Goal: Task Accomplishment & Management: Manage account settings

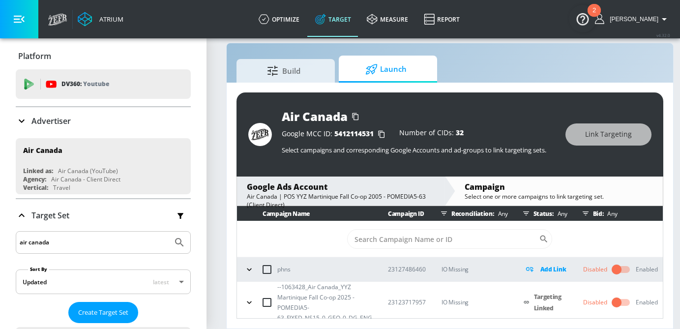
scroll to position [46, 0]
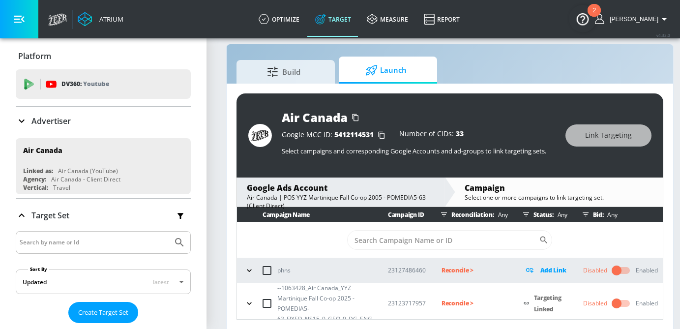
scroll to position [46, 0]
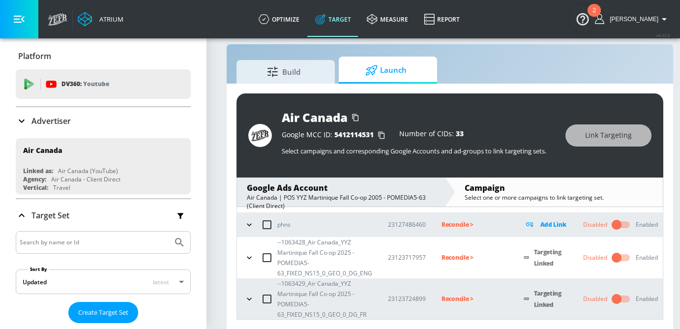
click at [444, 254] on p "Reconcile >" at bounding box center [474, 257] width 66 height 11
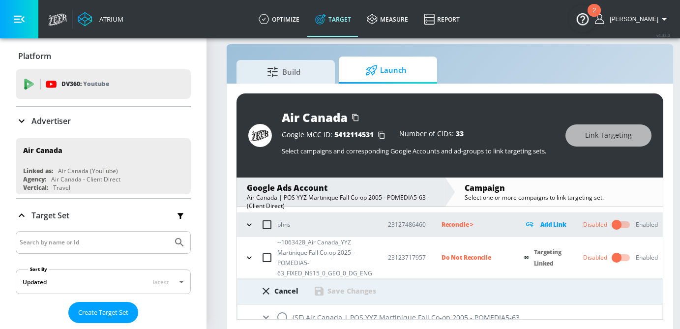
scroll to position [98, 0]
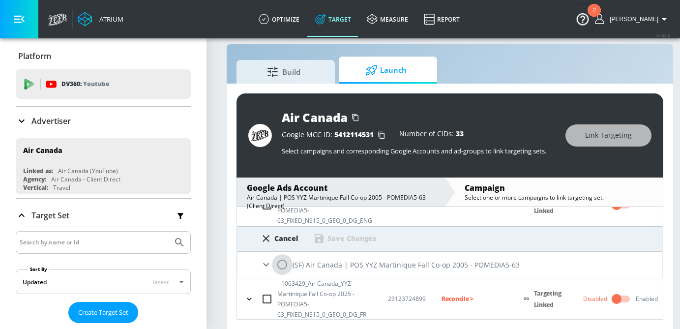
click at [277, 268] on input "radio" at bounding box center [282, 264] width 21 height 21
radio input "true"
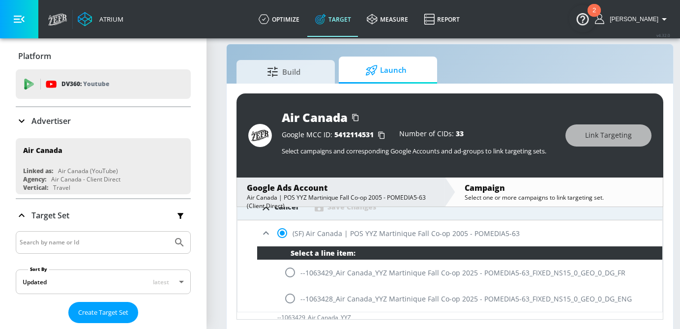
scroll to position [135, 0]
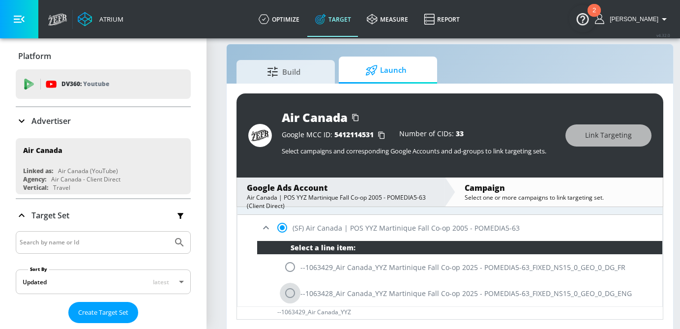
click at [289, 299] on input "radio" at bounding box center [290, 293] width 21 height 21
radio input "true"
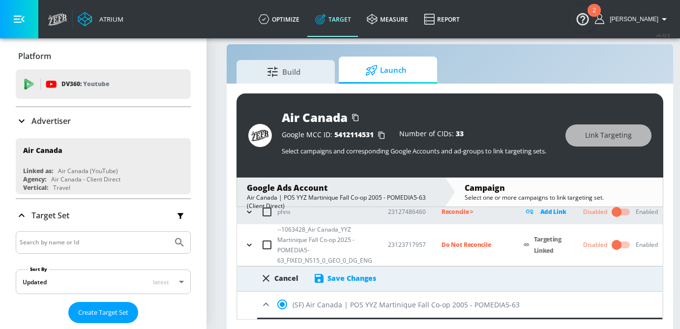
scroll to position [55, 0]
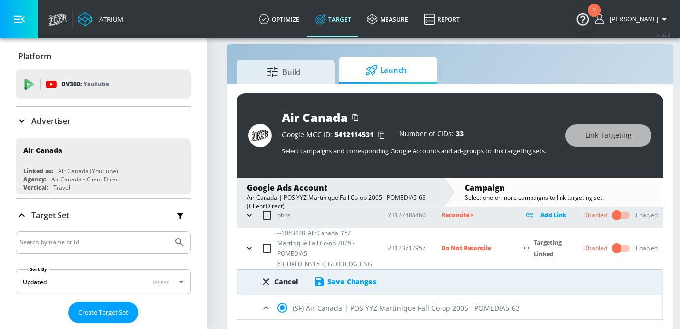
click at [357, 282] on div "Save Changes" at bounding box center [351, 281] width 49 height 9
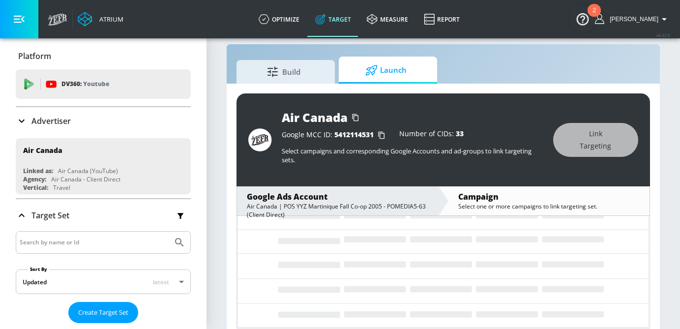
scroll to position [46, 0]
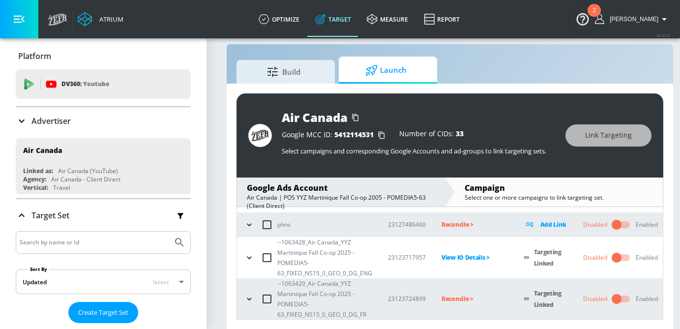
click at [446, 300] on p "Reconcile >" at bounding box center [474, 298] width 66 height 11
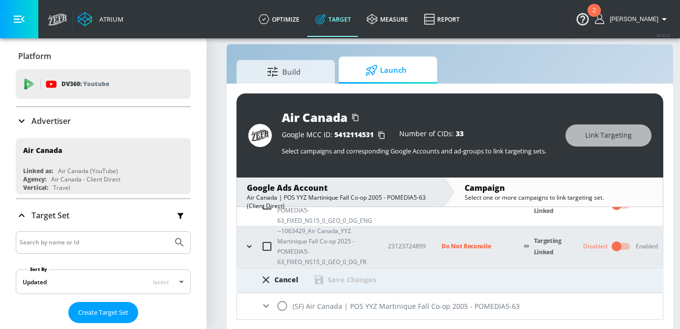
click at [286, 303] on input "radio" at bounding box center [282, 305] width 21 height 21
radio input "true"
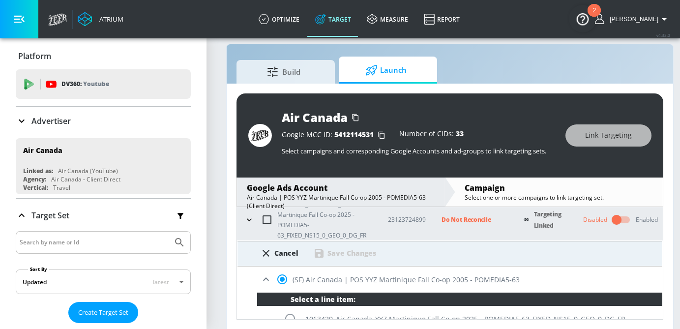
scroll to position [131, 0]
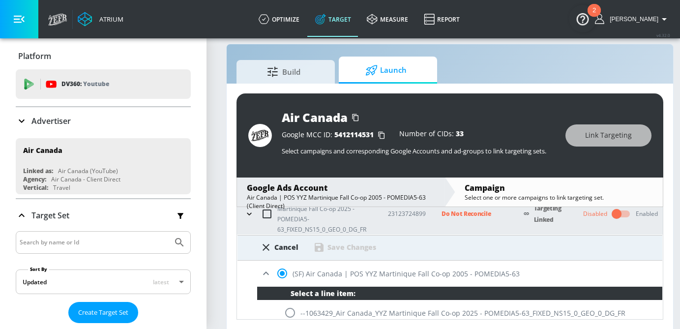
click at [294, 313] on input "radio" at bounding box center [290, 312] width 21 height 21
radio input "true"
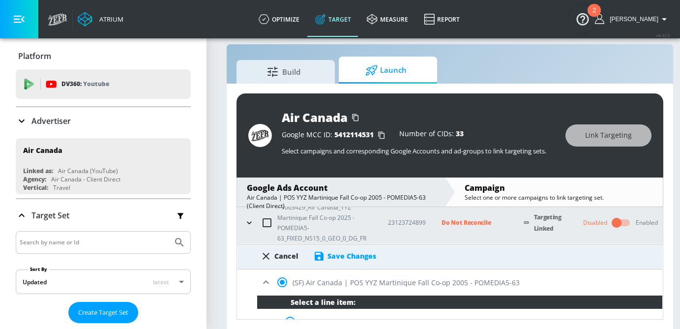
click at [354, 262] on div "Cancel Save Changes" at bounding box center [449, 257] width 425 height 26
click at [354, 258] on div "Save Changes" at bounding box center [351, 255] width 49 height 9
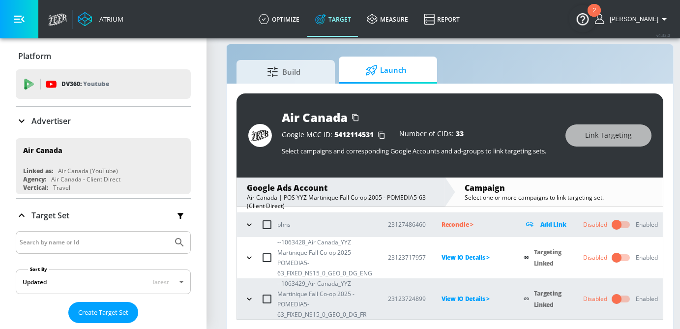
scroll to position [14, 0]
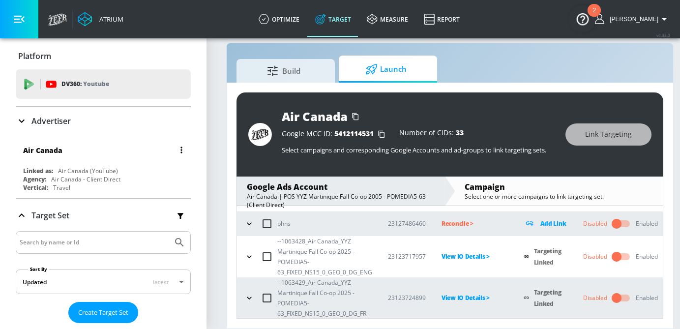
click at [111, 189] on div "Vertical: Travel" at bounding box center [105, 187] width 165 height 8
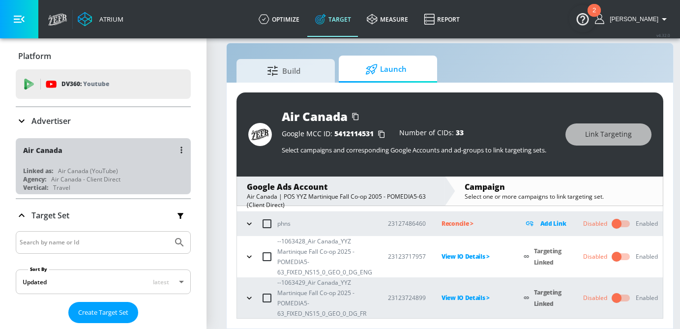
click at [137, 164] on div "Air Canada Linked as: Air Canada (YouTube) Agency: Air Canada - Client Direct V…" at bounding box center [103, 166] width 175 height 56
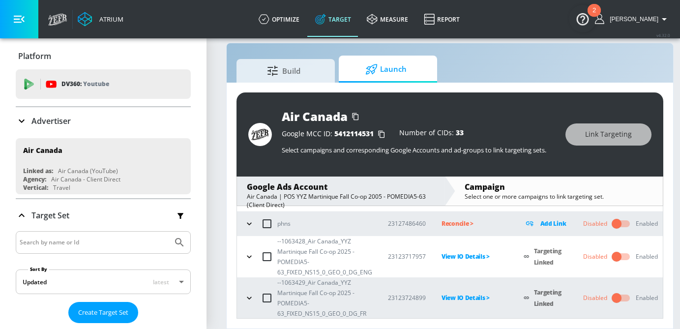
click at [320, 201] on div "Air Canada | POS YYZ Martinique Fall Co-op 2005 - POMEDIA5-63 (Client Direct)" at bounding box center [341, 200] width 188 height 17
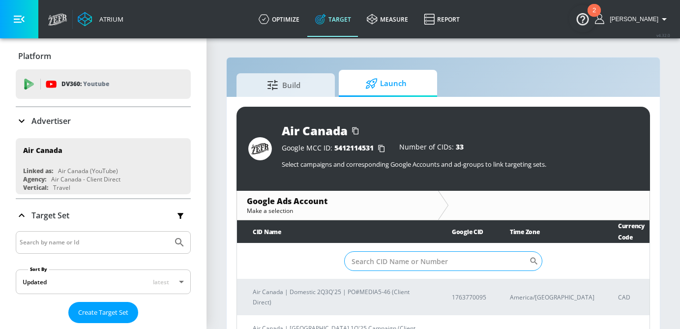
click at [381, 261] on input "Sort By" at bounding box center [436, 261] width 185 height 20
paste input "[PHONE_NUMBER]"
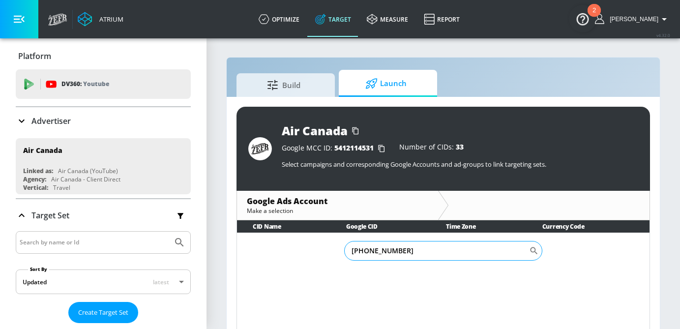
click at [380, 252] on input "[PHONE_NUMBER]" at bounding box center [436, 251] width 185 height 20
click at [366, 251] on input "658-6095390" at bounding box center [436, 251] width 185 height 20
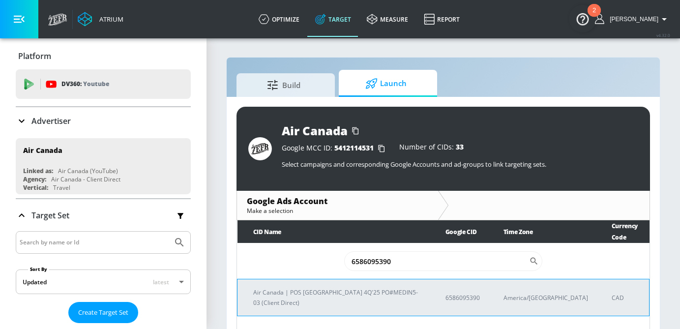
type input "6586095390"
click at [303, 288] on td "Air Canada | POS [GEOGRAPHIC_DATA] 4Q'25 PO#MEDIN5-03 (Client Direct)" at bounding box center [333, 297] width 192 height 37
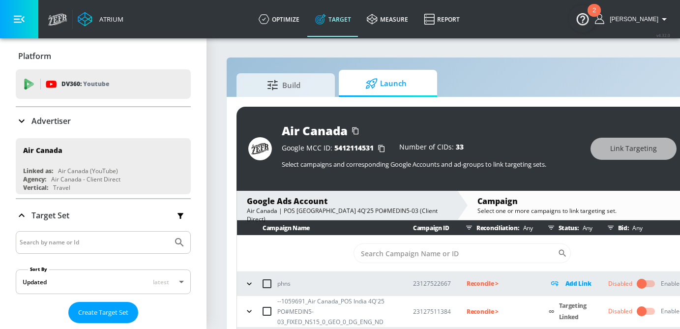
scroll to position [25, 0]
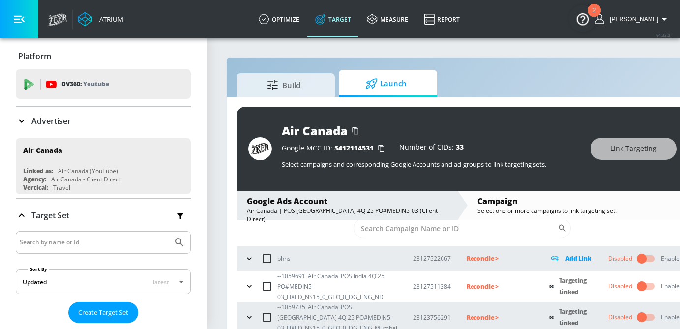
click at [474, 286] on p "Reconcile >" at bounding box center [499, 286] width 66 height 11
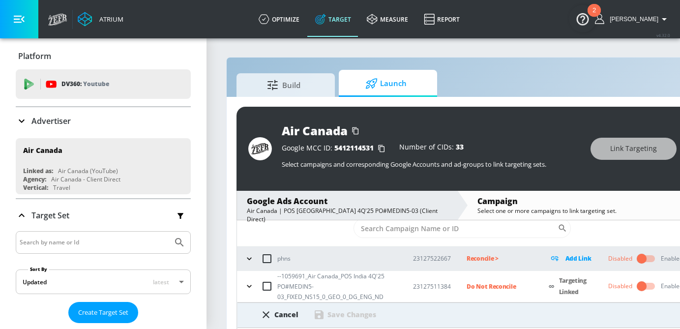
scroll to position [78, 0]
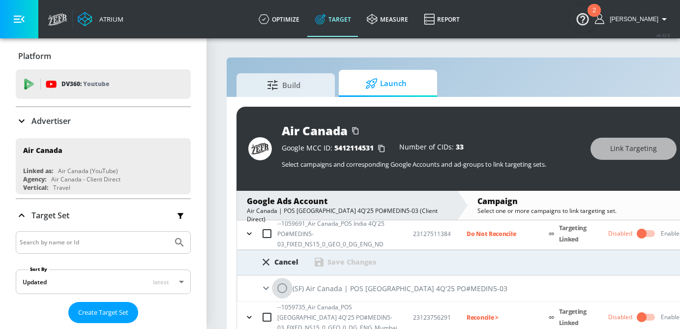
click at [287, 288] on input "radio" at bounding box center [282, 288] width 21 height 21
radio input "true"
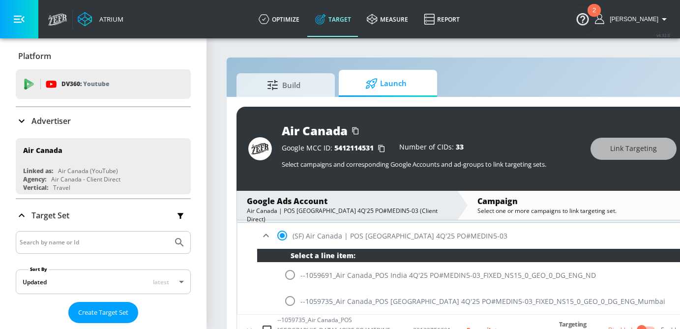
click at [296, 278] on input "radio" at bounding box center [290, 274] width 21 height 21
radio input "true"
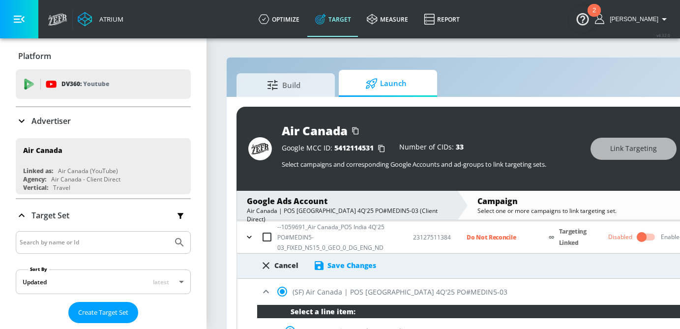
scroll to position [74, 0]
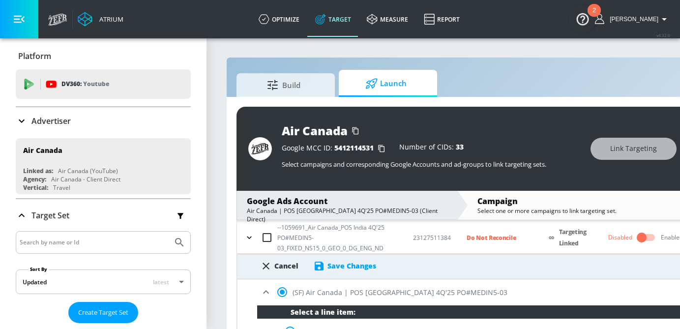
click at [352, 262] on div "Save Changes" at bounding box center [351, 265] width 49 height 9
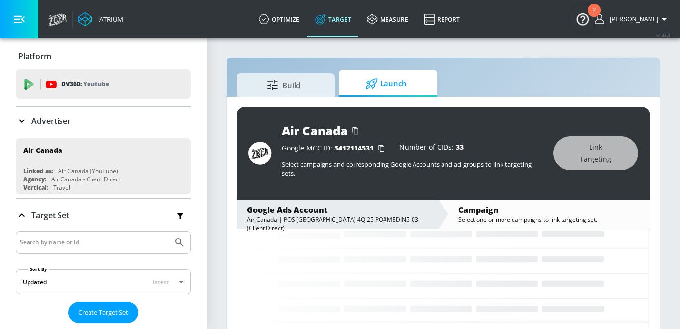
scroll to position [25, 0]
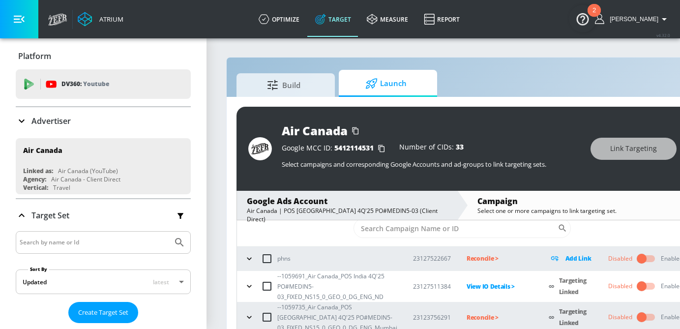
click at [487, 317] on p "Reconcile >" at bounding box center [499, 317] width 66 height 11
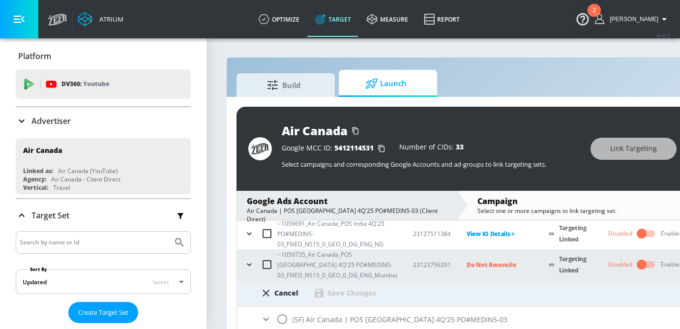
click at [285, 323] on input "radio" at bounding box center [282, 319] width 21 height 21
radio input "true"
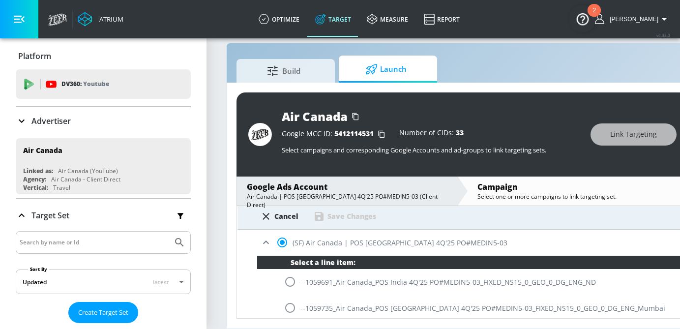
scroll to position [143, 0]
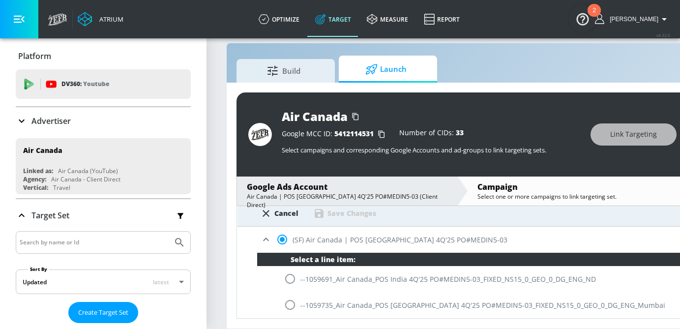
click at [291, 304] on input "radio" at bounding box center [290, 304] width 21 height 21
radio input "true"
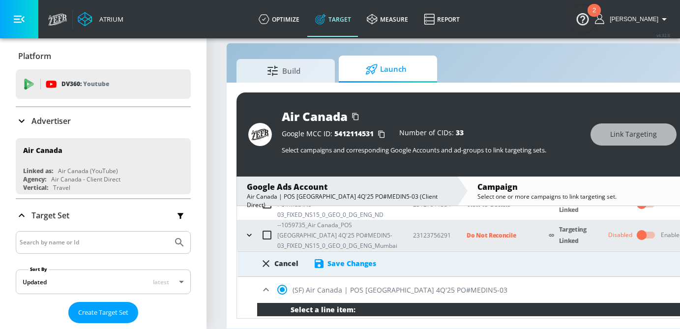
scroll to position [94, 0]
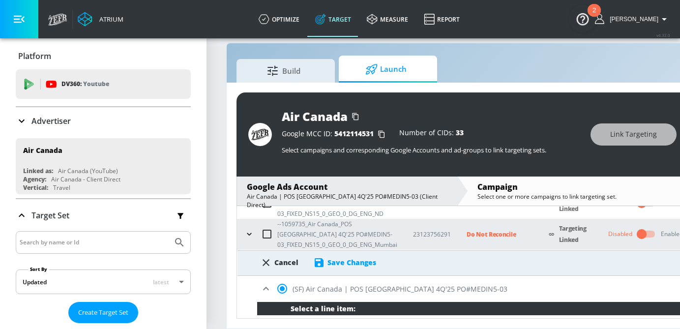
click at [352, 260] on div "Save Changes" at bounding box center [351, 262] width 49 height 9
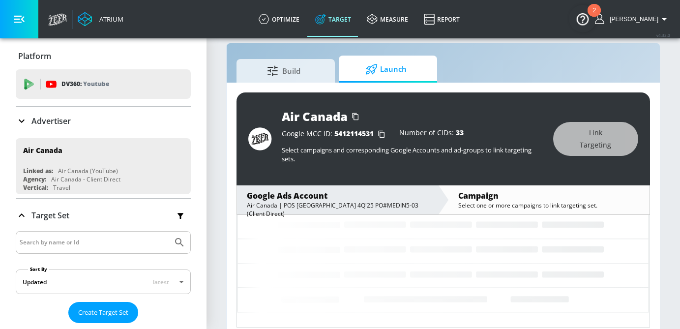
scroll to position [25, 0]
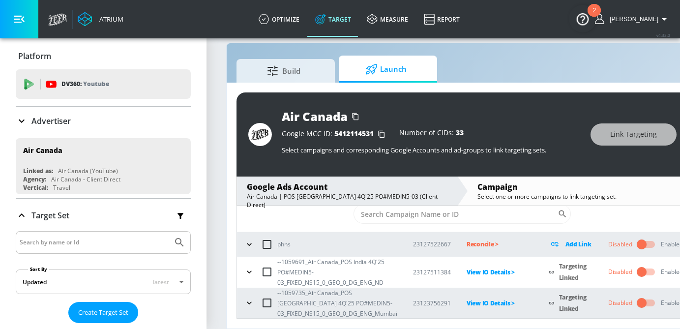
click at [74, 127] on div "Advertiser" at bounding box center [103, 121] width 175 height 28
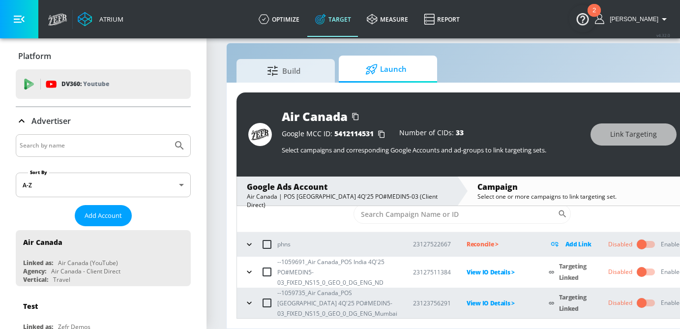
click at [71, 140] on input "Search by name" at bounding box center [94, 145] width 149 height 13
type input "hasbro"
click at [169, 135] on button "Submit Search" at bounding box center [180, 146] width 22 height 22
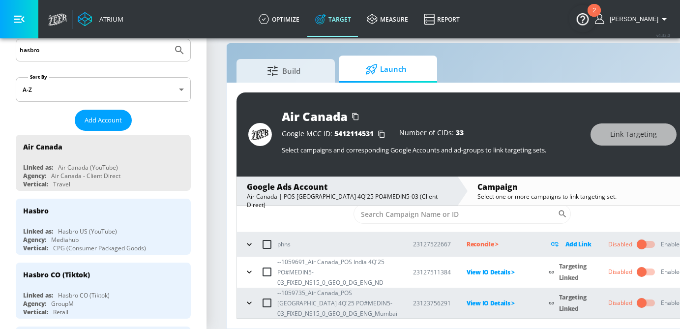
scroll to position [105, 0]
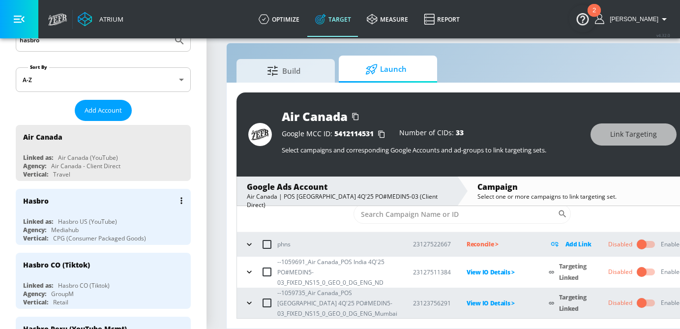
click at [106, 216] on div "Hasbro Linked as: Hasbro US (YouTube) Agency: Mediahub Vertical: CPG (Consumer …" at bounding box center [103, 217] width 175 height 56
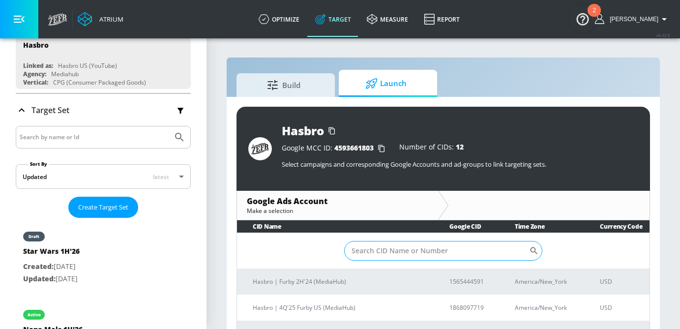
click at [359, 246] on input "Sort By" at bounding box center [436, 251] width 185 height 20
paste input "[PHONE_NUMBER]"
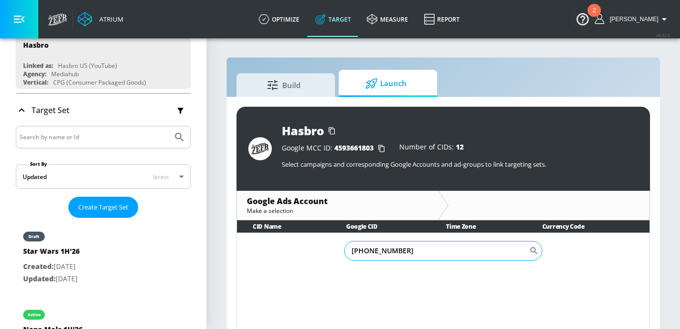
click at [378, 254] on input "[PHONE_NUMBER]" at bounding box center [436, 251] width 185 height 20
click at [366, 251] on input "569-8593295" at bounding box center [436, 251] width 185 height 20
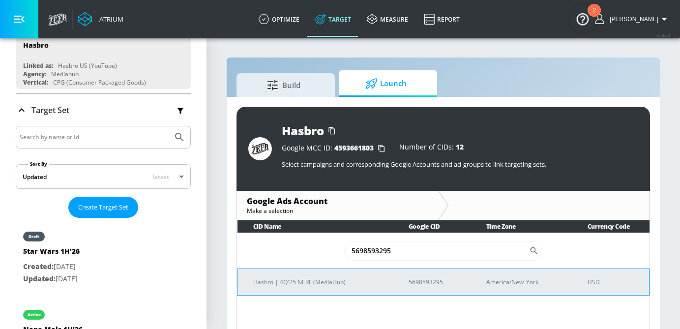
type input "5698593295"
click at [310, 286] on p "Hasbro | 4Q'25 NERF (MediaHub)" at bounding box center [319, 282] width 132 height 10
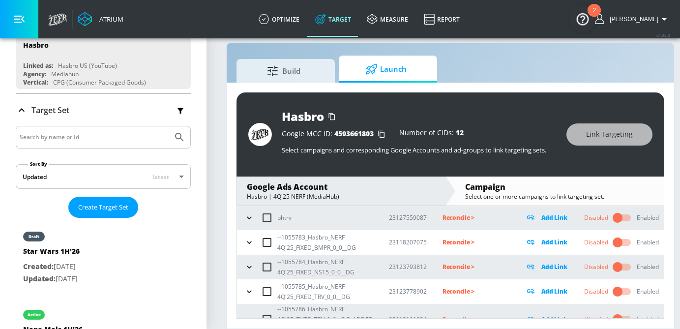
scroll to position [99, 0]
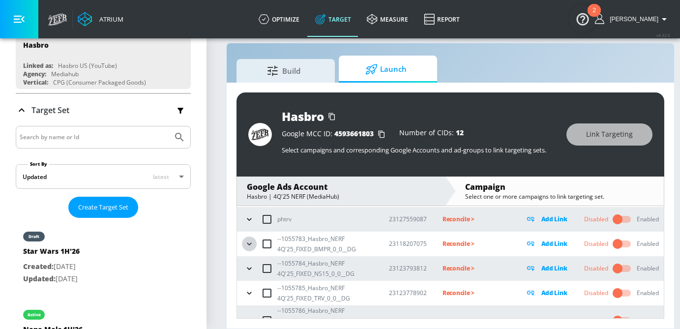
click at [255, 244] on button "button" at bounding box center [249, 243] width 15 height 15
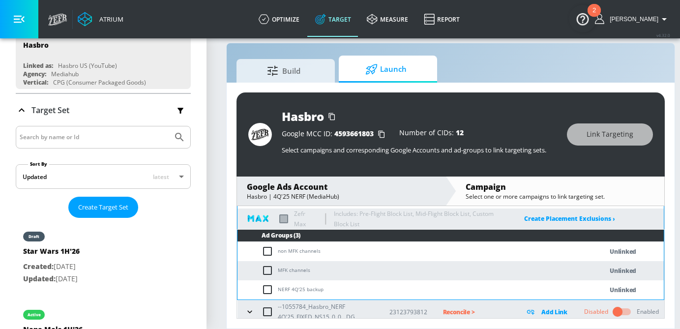
scroll to position [161, 0]
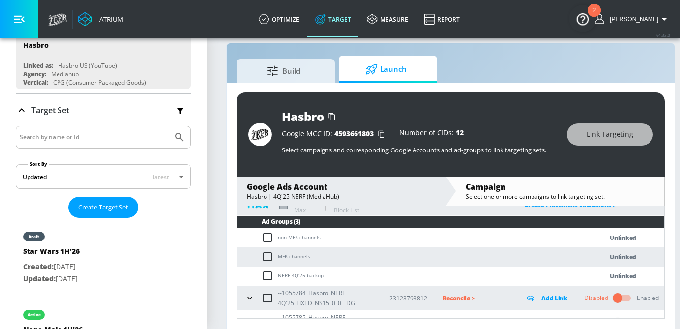
click at [264, 278] on input "checkbox" at bounding box center [269, 276] width 16 height 12
checkbox input "true"
click at [604, 127] on button "Link Targeting" at bounding box center [610, 134] width 86 height 22
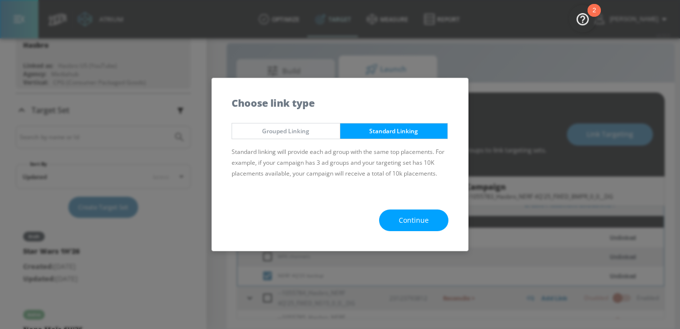
click at [425, 212] on button "Continue" at bounding box center [413, 220] width 69 height 22
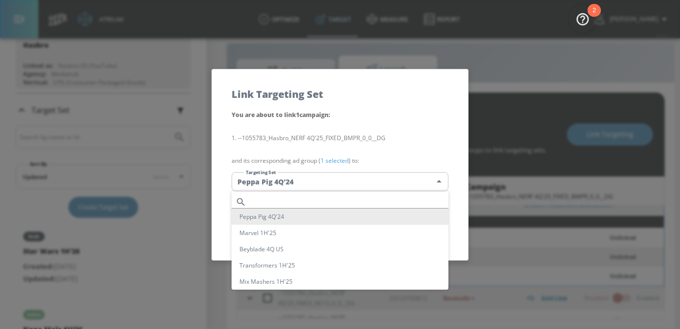
click at [376, 176] on body "Atrium optimize Target measure Report optimize Target measure Report v 4.32.0 […" at bounding box center [340, 157] width 680 height 343
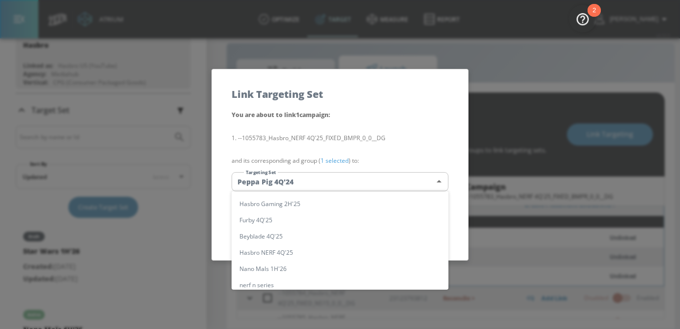
scroll to position [257, 0]
click at [294, 252] on li "Hasbro NERF 4Q'25" at bounding box center [339, 251] width 217 height 16
type input "18d0b76d-7ac3-4e5e-ac79-d2500d2d7913"
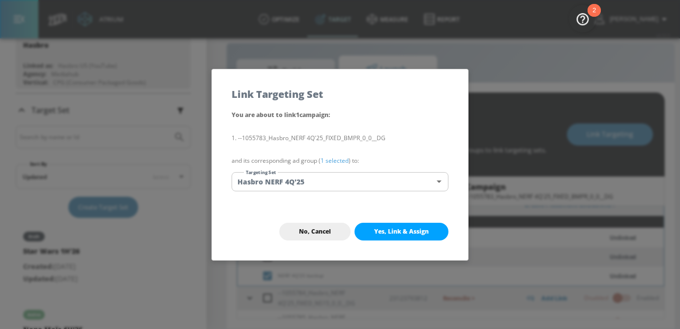
click at [340, 161] on link "1 selected" at bounding box center [334, 160] width 28 height 8
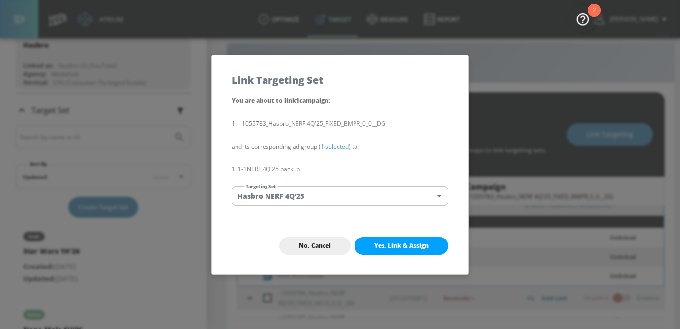
click at [381, 247] on span "Yes, Link & Assign" at bounding box center [401, 246] width 55 height 8
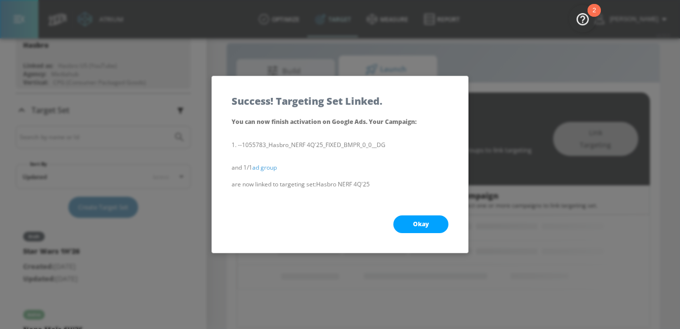
scroll to position [117, 0]
click at [424, 215] on button "Okay" at bounding box center [420, 224] width 55 height 18
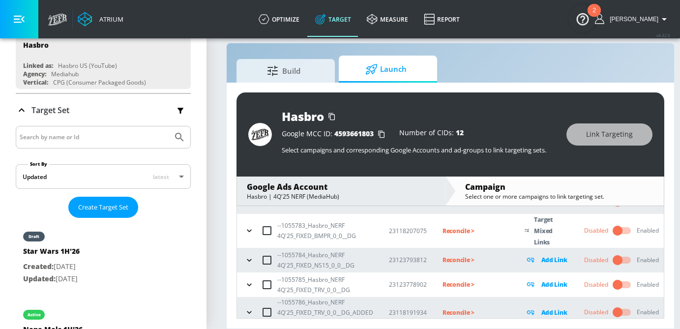
scroll to position [126, 0]
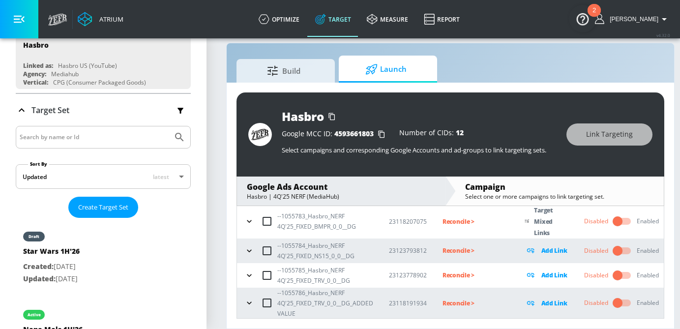
click at [248, 250] on icon "button" at bounding box center [249, 251] width 10 height 10
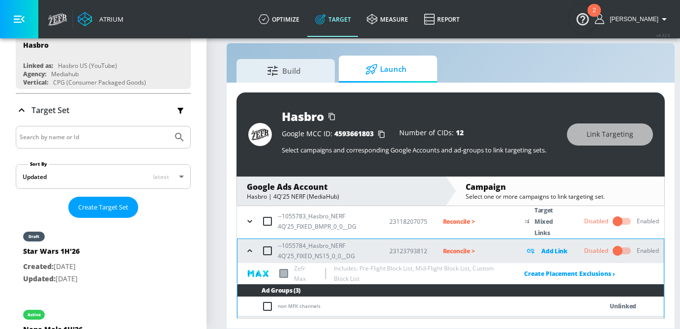
scroll to position [216, 0]
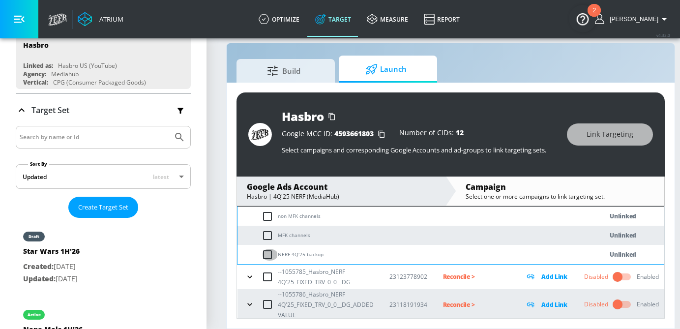
click at [266, 254] on input "checkbox" at bounding box center [269, 255] width 16 height 12
checkbox input "true"
click at [585, 137] on button "Link Targeting" at bounding box center [610, 134] width 86 height 22
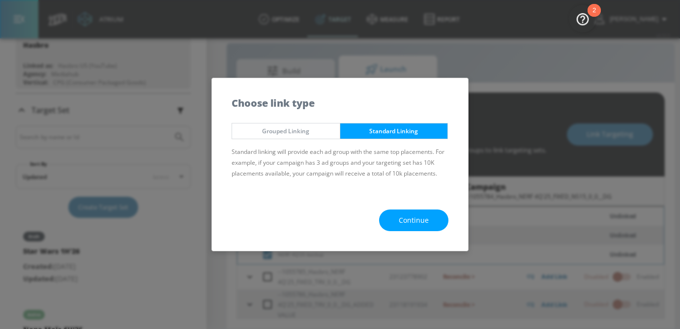
click at [408, 226] on button "Continue" at bounding box center [413, 220] width 69 height 22
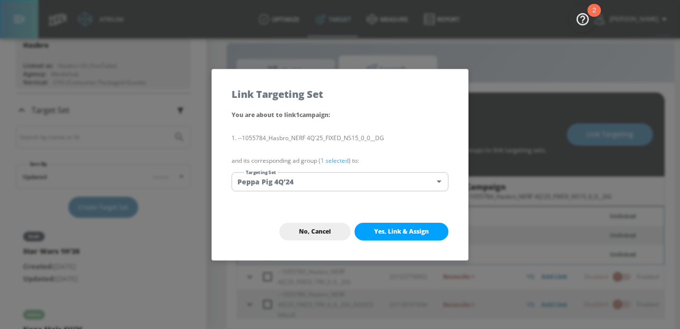
click at [335, 184] on body "Atrium optimize Target measure Report optimize Target measure Report v 4.32.0 […" at bounding box center [340, 157] width 680 height 343
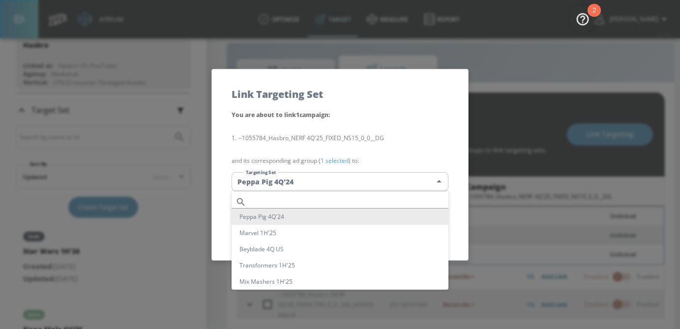
scroll to position [280, 0]
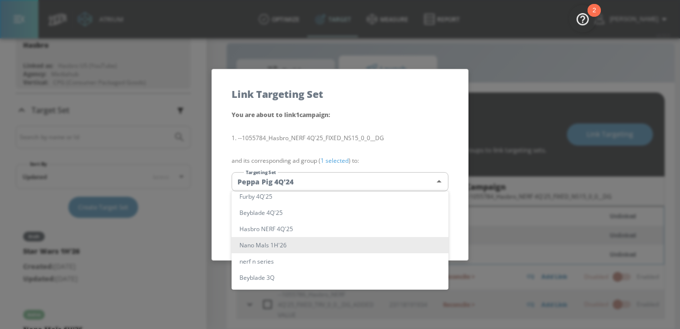
click at [290, 227] on li "Hasbro NERF 4Q'25" at bounding box center [339, 229] width 217 height 16
type input "18d0b76d-7ac3-4e5e-ac79-d2500d2d7913"
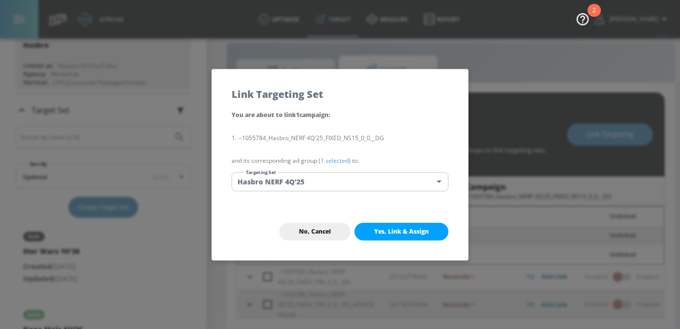
click at [333, 159] on link "1 selected" at bounding box center [334, 160] width 28 height 8
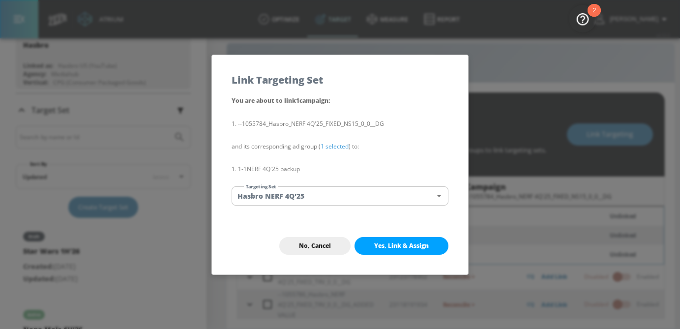
click at [380, 239] on button "Yes, Link & Assign" at bounding box center [401, 246] width 94 height 18
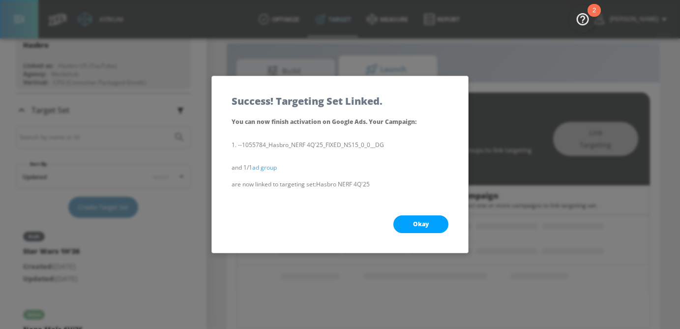
click at [418, 224] on span "Okay" at bounding box center [421, 224] width 16 height 8
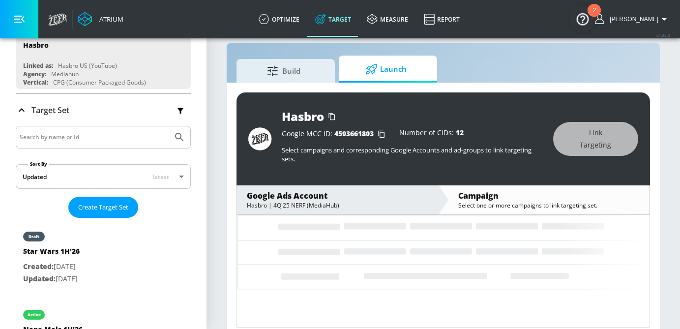
scroll to position [136, 0]
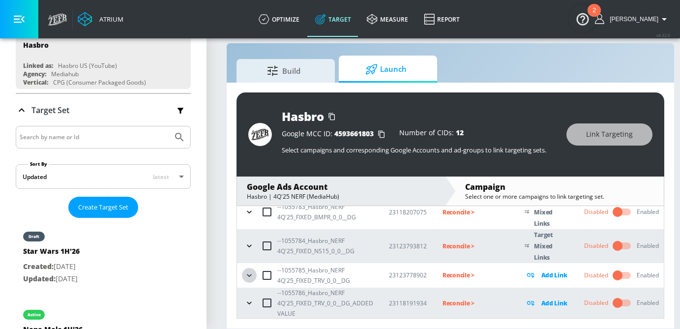
click at [246, 274] on icon "button" at bounding box center [249, 275] width 10 height 10
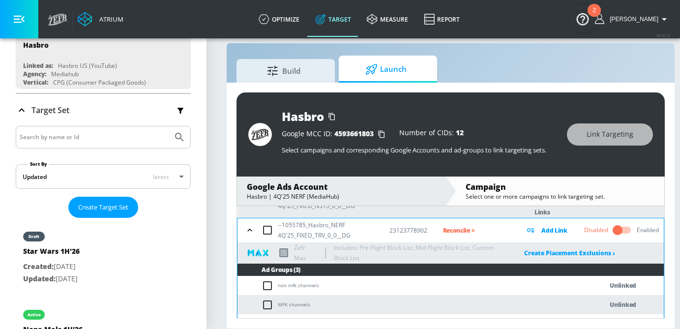
scroll to position [196, 0]
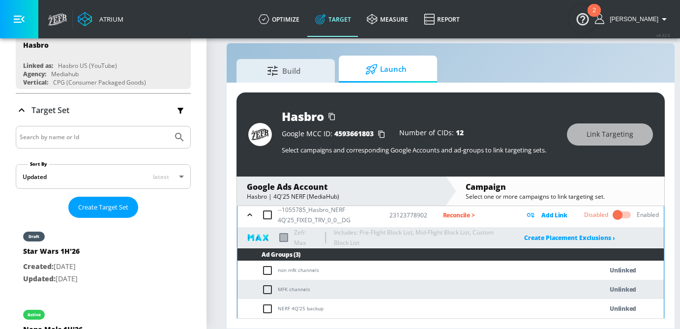
click at [263, 309] on input "checkbox" at bounding box center [269, 309] width 16 height 12
checkbox input "true"
click at [595, 136] on span "Link Targeting" at bounding box center [609, 134] width 47 height 12
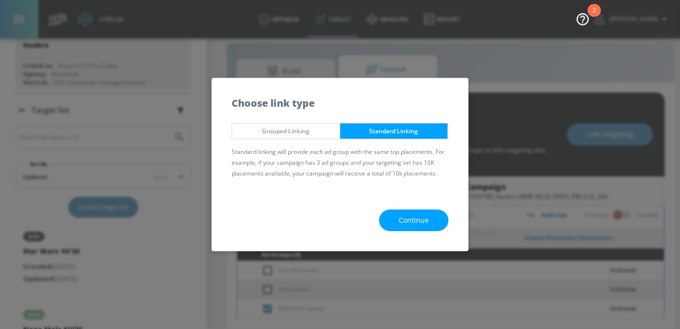
click at [397, 211] on button "Continue" at bounding box center [413, 220] width 69 height 22
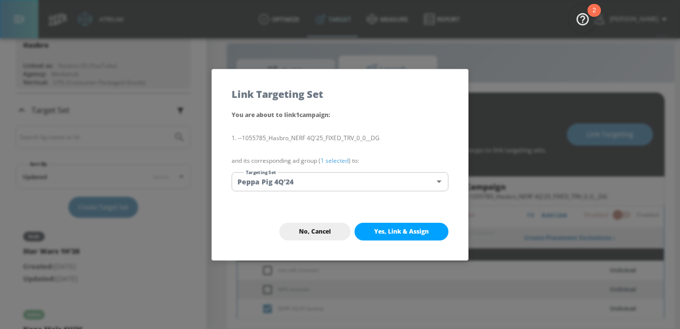
click at [355, 179] on body "Atrium optimize Target measure Report optimize Target measure Report v 4.32.0 […" at bounding box center [340, 157] width 680 height 343
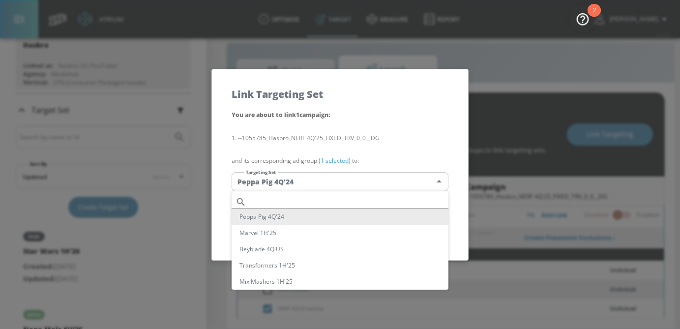
scroll to position [280, 0]
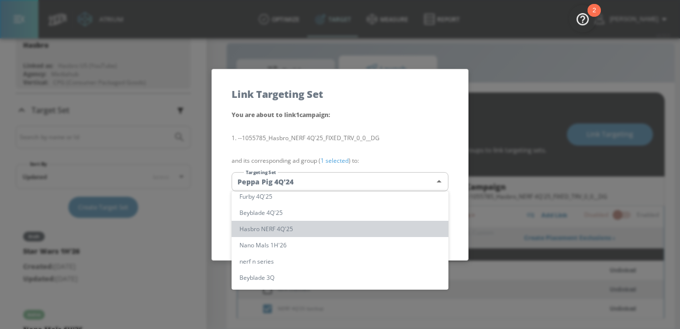
click at [298, 225] on li "Hasbro NERF 4Q'25" at bounding box center [339, 229] width 217 height 16
type input "18d0b76d-7ac3-4e5e-ac79-d2500d2d7913"
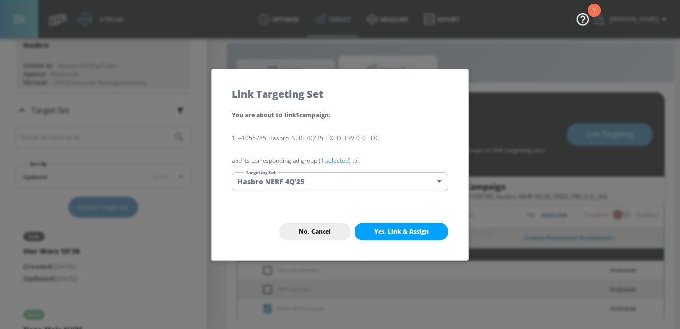
click at [328, 162] on link "1 selected" at bounding box center [334, 160] width 28 height 8
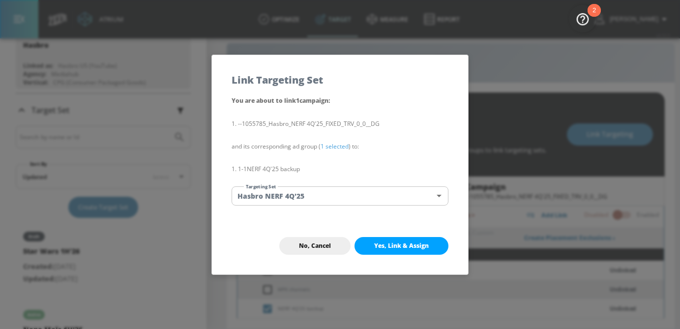
click at [403, 242] on span "Yes, Link & Assign" at bounding box center [401, 246] width 55 height 8
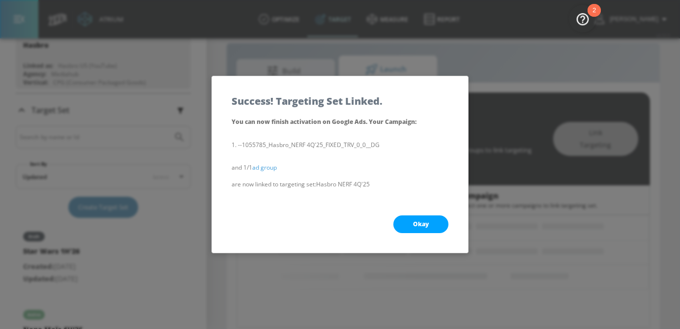
scroll to position [117, 0]
click at [423, 225] on span "Okay" at bounding box center [421, 224] width 16 height 8
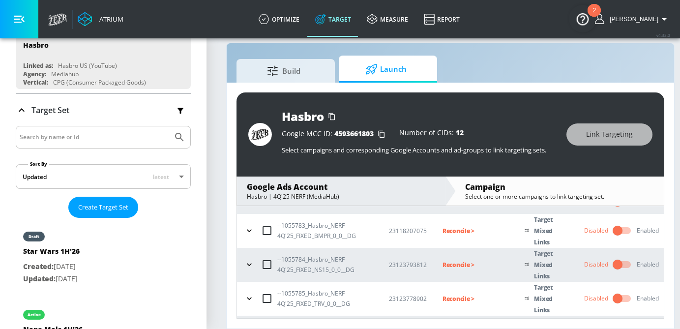
scroll to position [145, 0]
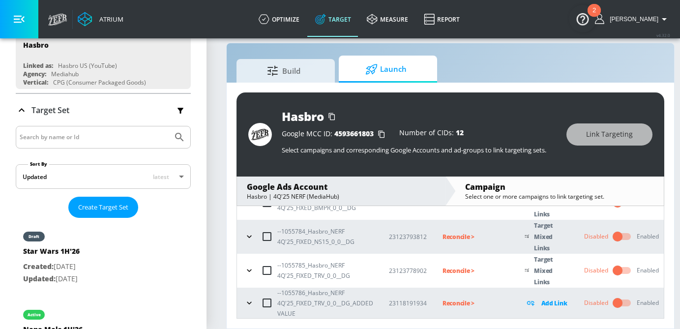
click at [256, 274] on div "--1055785_Hasbro_NERF 4Q'25_FIXED_TRV_0_0__DG" at bounding box center [307, 270] width 131 height 21
click at [249, 270] on icon "button" at bounding box center [249, 270] width 4 height 2
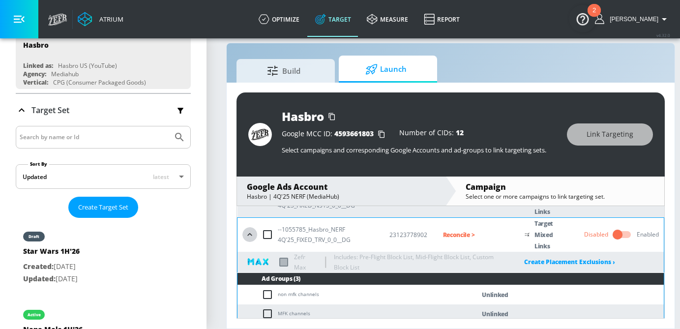
click at [248, 230] on icon "button" at bounding box center [250, 235] width 10 height 10
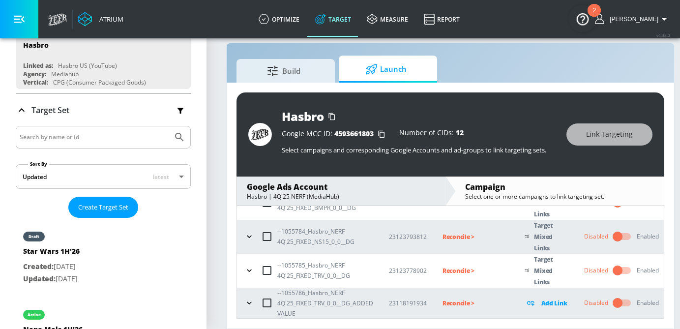
click at [250, 302] on icon "button" at bounding box center [249, 303] width 4 height 2
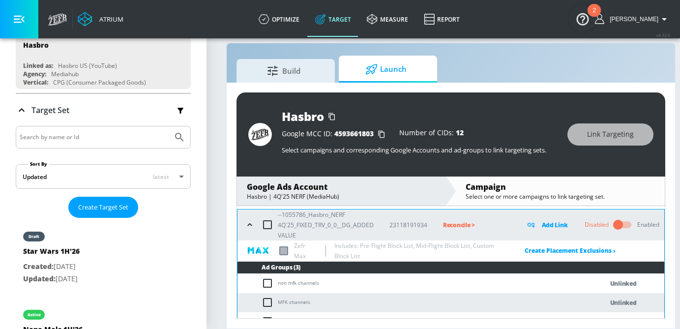
scroll to position [237, 0]
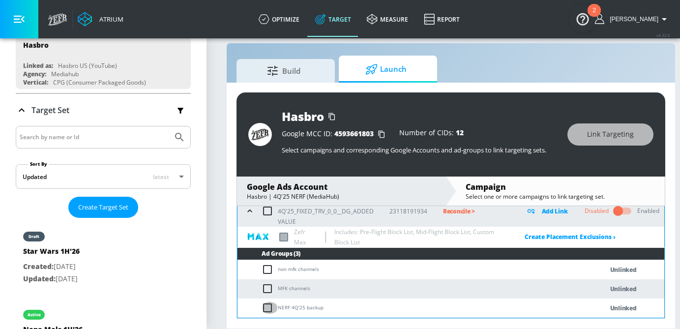
click at [264, 310] on input "checkbox" at bounding box center [269, 308] width 16 height 12
checkbox input "true"
click at [590, 131] on span "Link Targeting" at bounding box center [610, 134] width 47 height 12
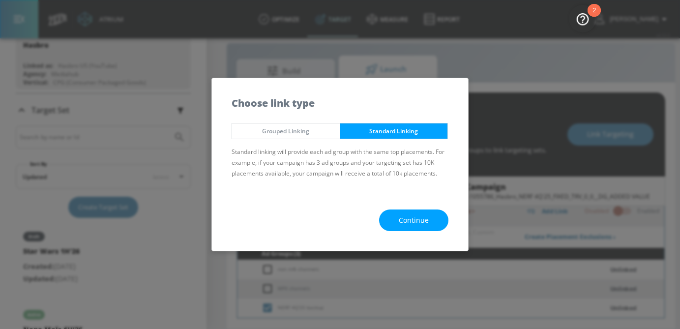
click at [405, 209] on button "Continue" at bounding box center [413, 220] width 69 height 22
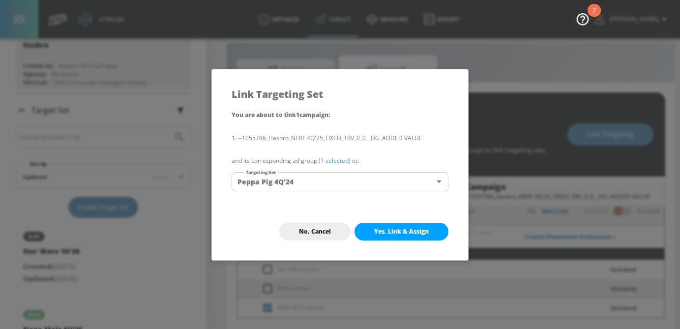
click at [348, 176] on body "Atrium optimize Target measure Report optimize Target measure Report v 4.32.0 […" at bounding box center [340, 157] width 680 height 343
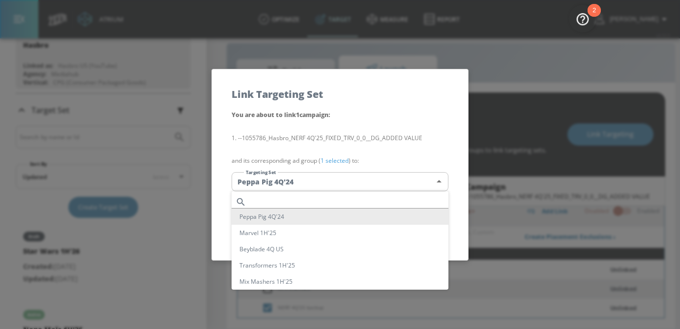
scroll to position [280, 0]
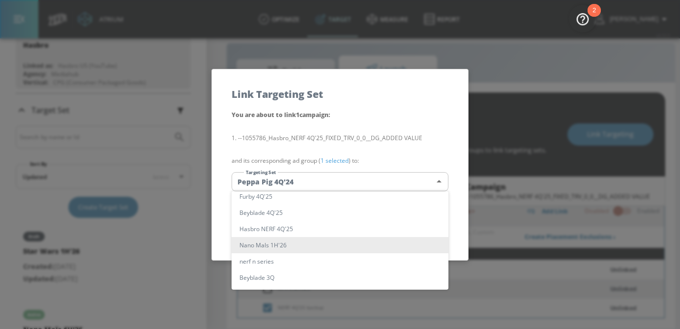
click at [285, 232] on li "Hasbro NERF 4Q'25" at bounding box center [339, 229] width 217 height 16
type input "18d0b76d-7ac3-4e5e-ac79-d2500d2d7913"
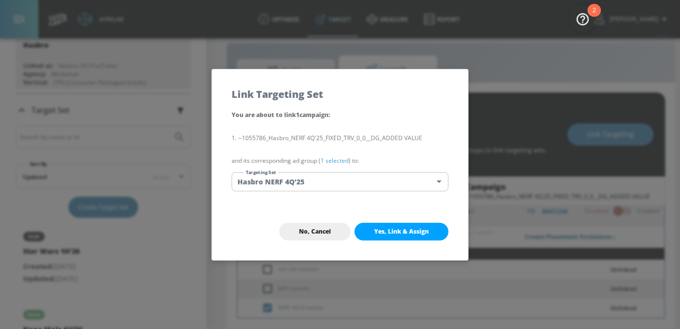
click at [395, 228] on span "Yes, Link & Assign" at bounding box center [401, 232] width 55 height 8
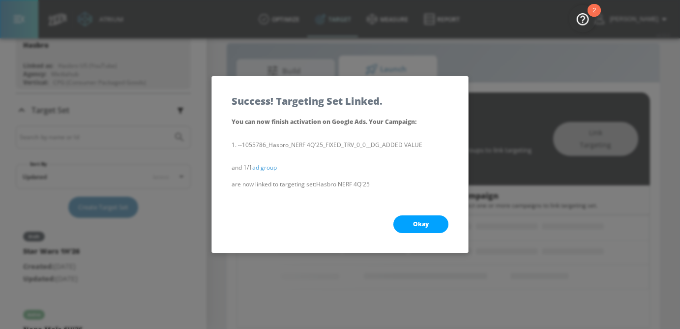
scroll to position [117, 0]
click at [414, 215] on button "Okay" at bounding box center [420, 224] width 55 height 18
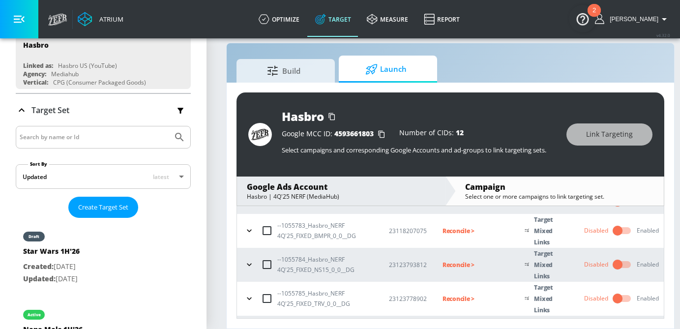
scroll to position [148, 0]
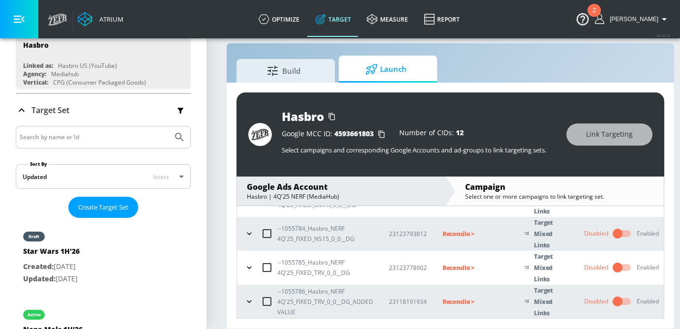
click at [245, 304] on icon "button" at bounding box center [249, 301] width 10 height 10
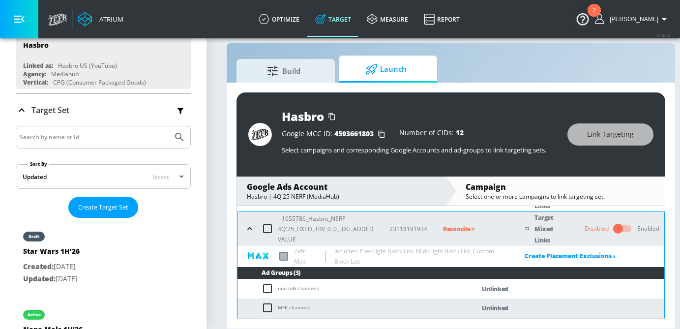
click at [251, 232] on icon "button" at bounding box center [250, 229] width 10 height 10
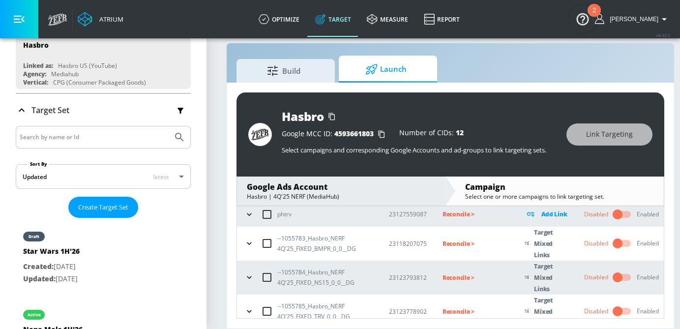
scroll to position [94, 0]
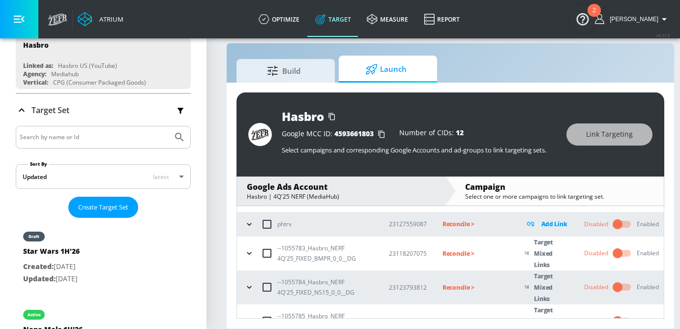
click at [464, 251] on p "Reconcile >" at bounding box center [475, 253] width 66 height 11
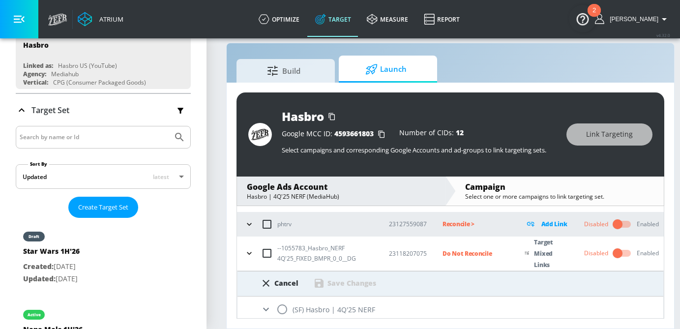
click at [288, 307] on input "radio" at bounding box center [282, 309] width 21 height 21
radio input "true"
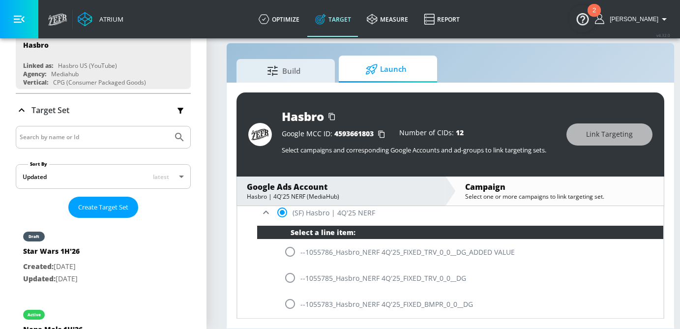
scroll to position [216, 0]
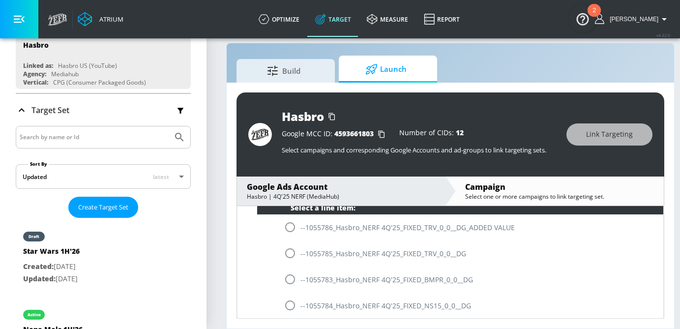
click at [289, 278] on input "radio" at bounding box center [290, 279] width 21 height 21
radio input "true"
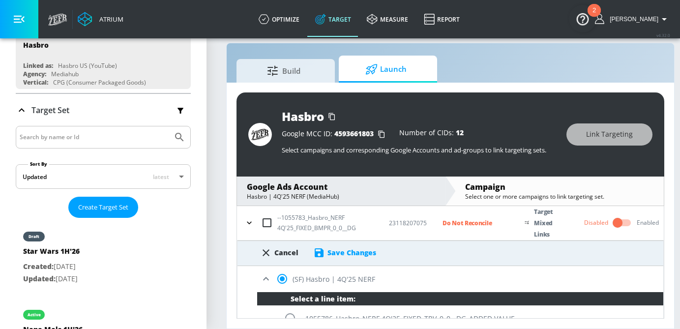
scroll to position [123, 0]
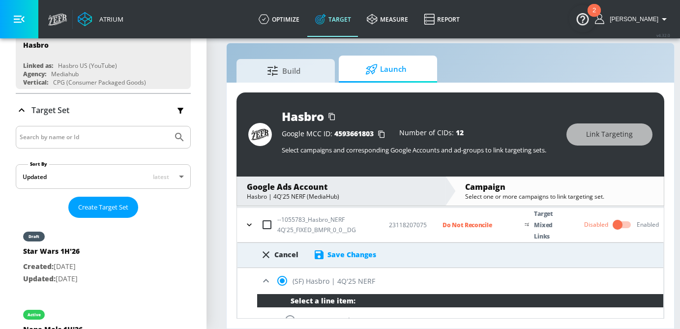
click at [348, 260] on div "Cancel Save Changes" at bounding box center [450, 255] width 426 height 26
click at [348, 258] on div "Save Changes" at bounding box center [351, 254] width 49 height 9
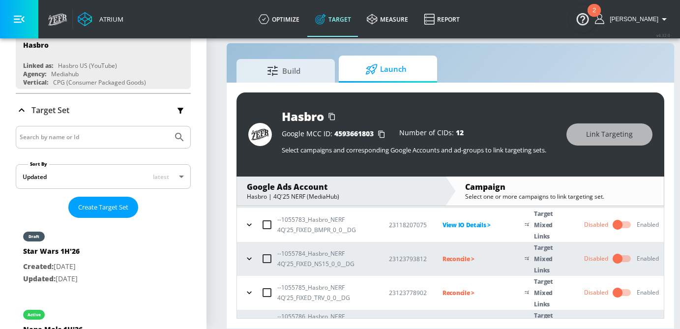
click at [460, 259] on p "Reconcile >" at bounding box center [475, 258] width 66 height 11
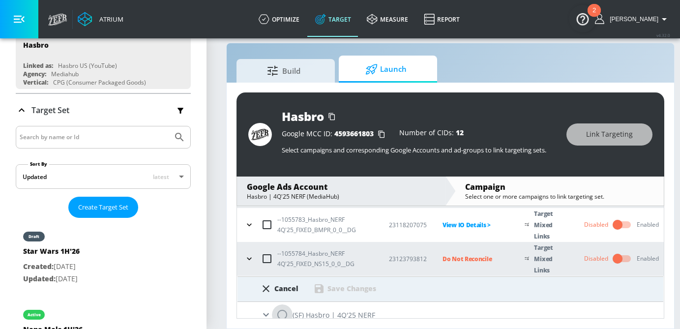
click at [291, 309] on input "radio" at bounding box center [282, 314] width 21 height 21
radio input "true"
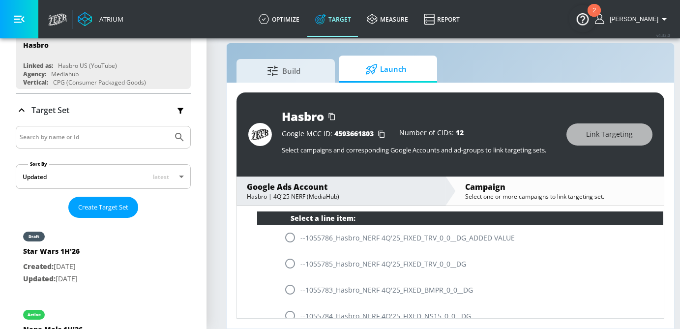
scroll to position [238, 0]
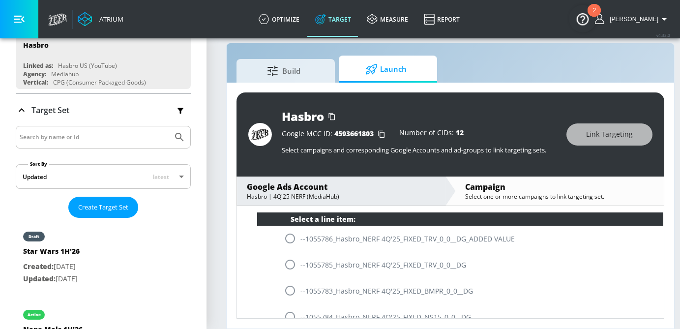
click at [288, 313] on input "radio" at bounding box center [290, 316] width 21 height 21
radio input "true"
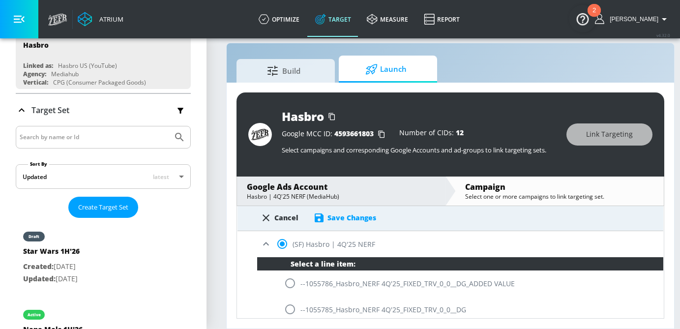
scroll to position [183, 0]
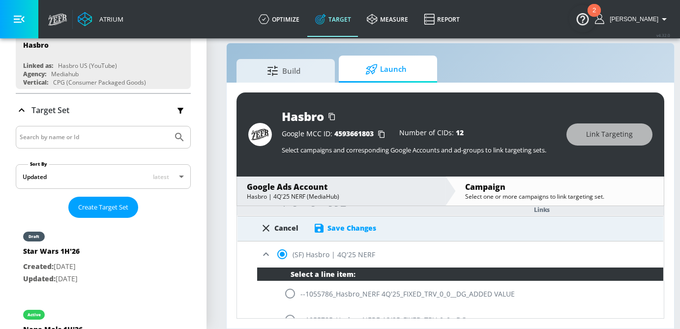
click at [343, 229] on div "Save Changes" at bounding box center [351, 227] width 49 height 9
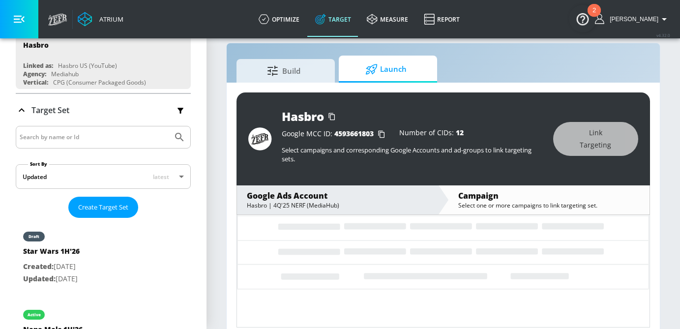
scroll to position [148, 0]
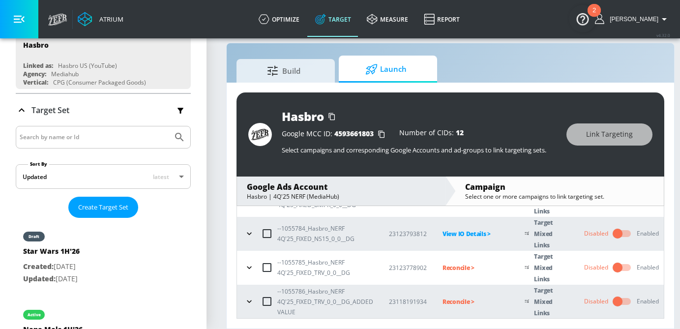
click at [459, 265] on p "Reconcile >" at bounding box center [475, 267] width 66 height 11
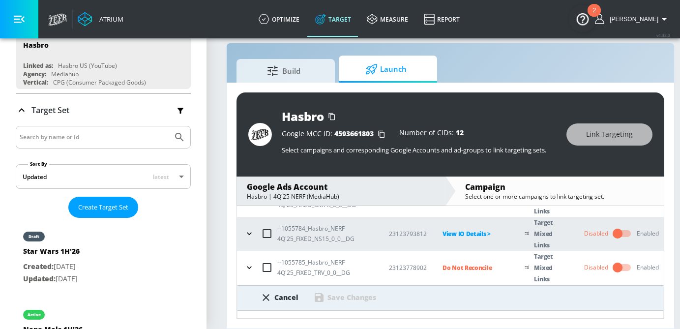
scroll to position [201, 0]
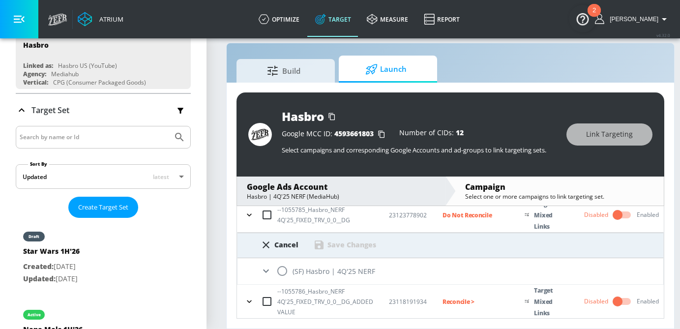
click at [285, 272] on input "radio" at bounding box center [282, 270] width 21 height 21
radio input "true"
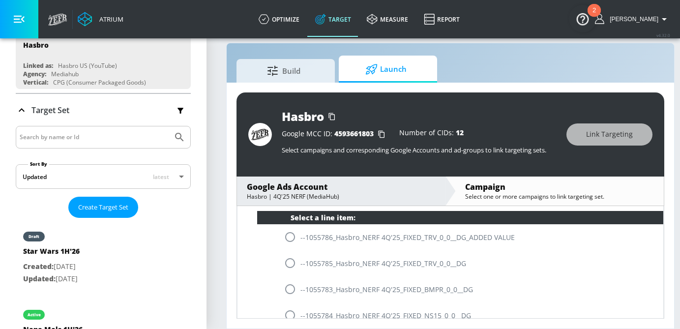
scroll to position [273, 0]
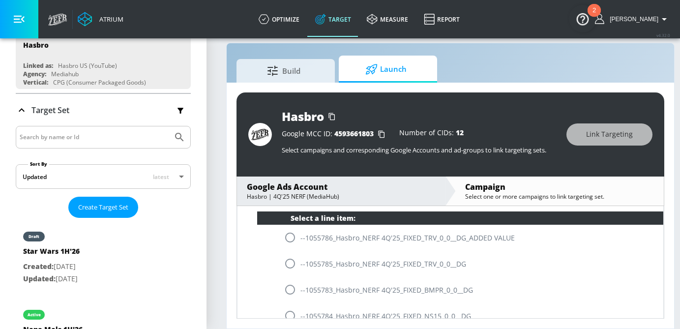
click at [292, 266] on input "radio" at bounding box center [290, 263] width 21 height 21
radio input "true"
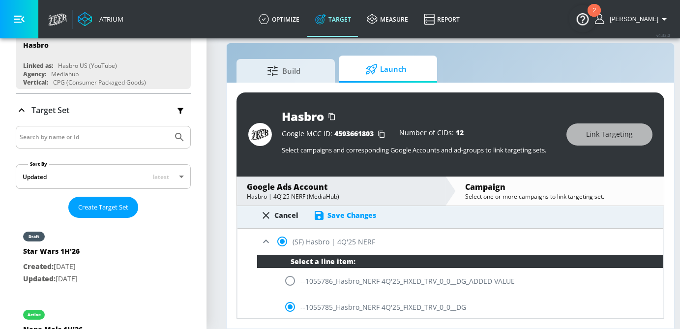
scroll to position [227, 0]
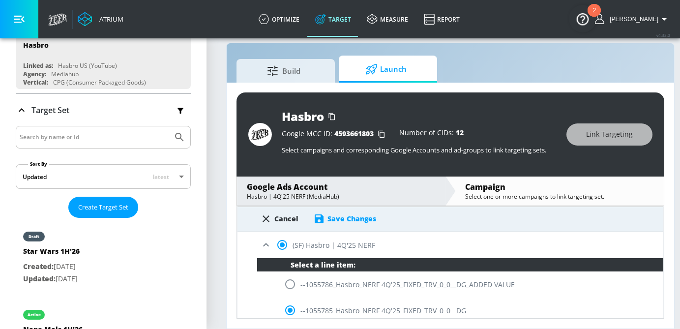
click at [343, 219] on div "Save Changes" at bounding box center [351, 218] width 49 height 9
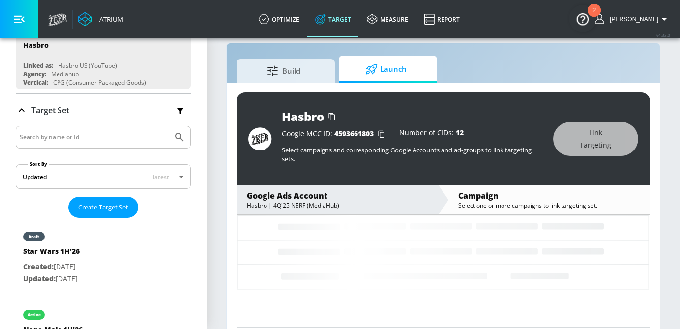
scroll to position [148, 0]
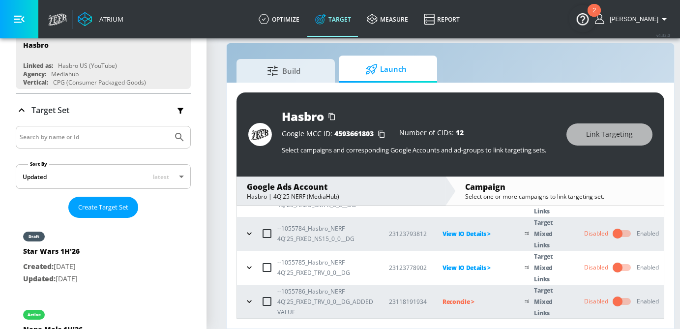
click at [462, 303] on p "Reconcile >" at bounding box center [475, 301] width 66 height 11
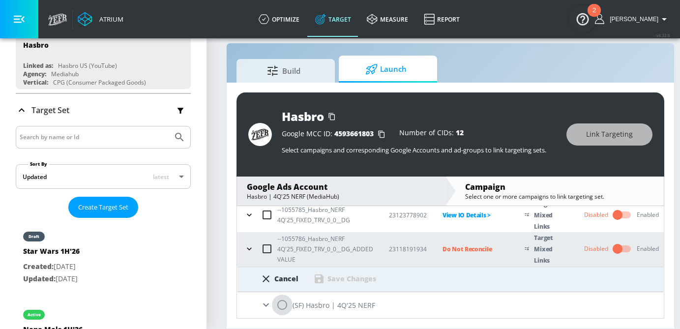
click at [280, 304] on input "radio" at bounding box center [282, 304] width 21 height 21
radio input "true"
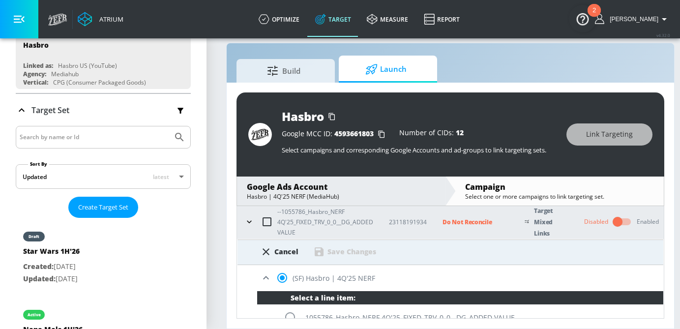
scroll to position [240, 0]
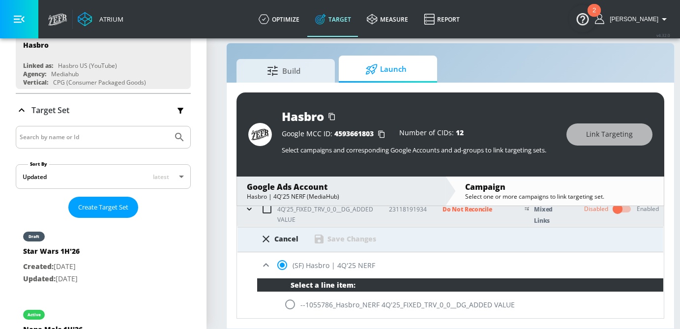
click at [287, 306] on input "radio" at bounding box center [290, 304] width 21 height 21
radio input "true"
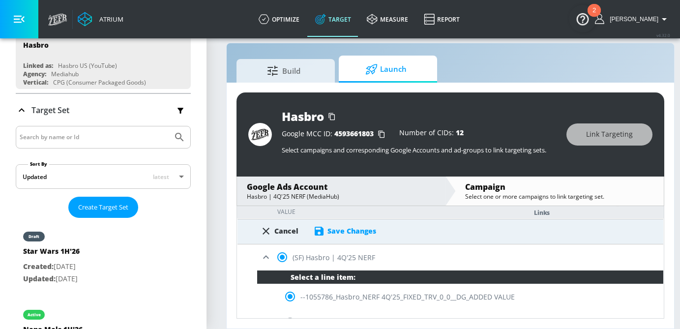
scroll to position [246, 0]
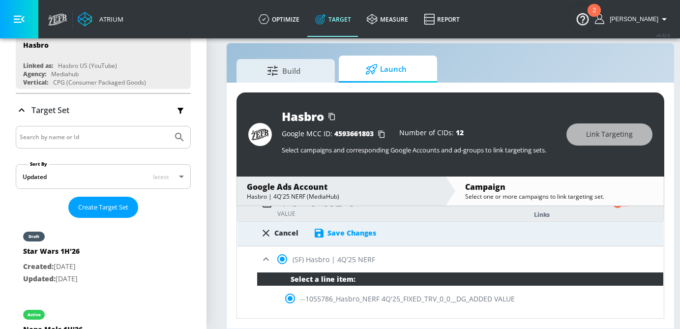
click at [356, 235] on div "Save Changes" at bounding box center [351, 232] width 49 height 9
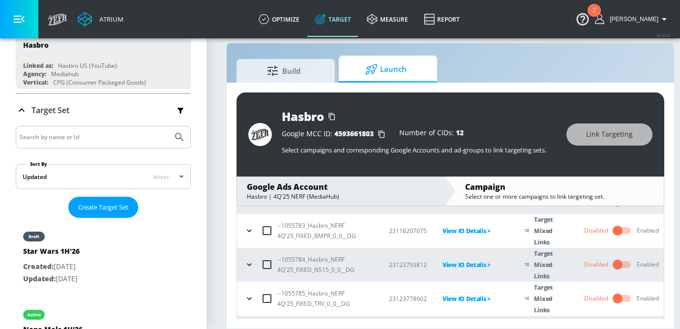
scroll to position [148, 0]
